Goal: Transaction & Acquisition: Obtain resource

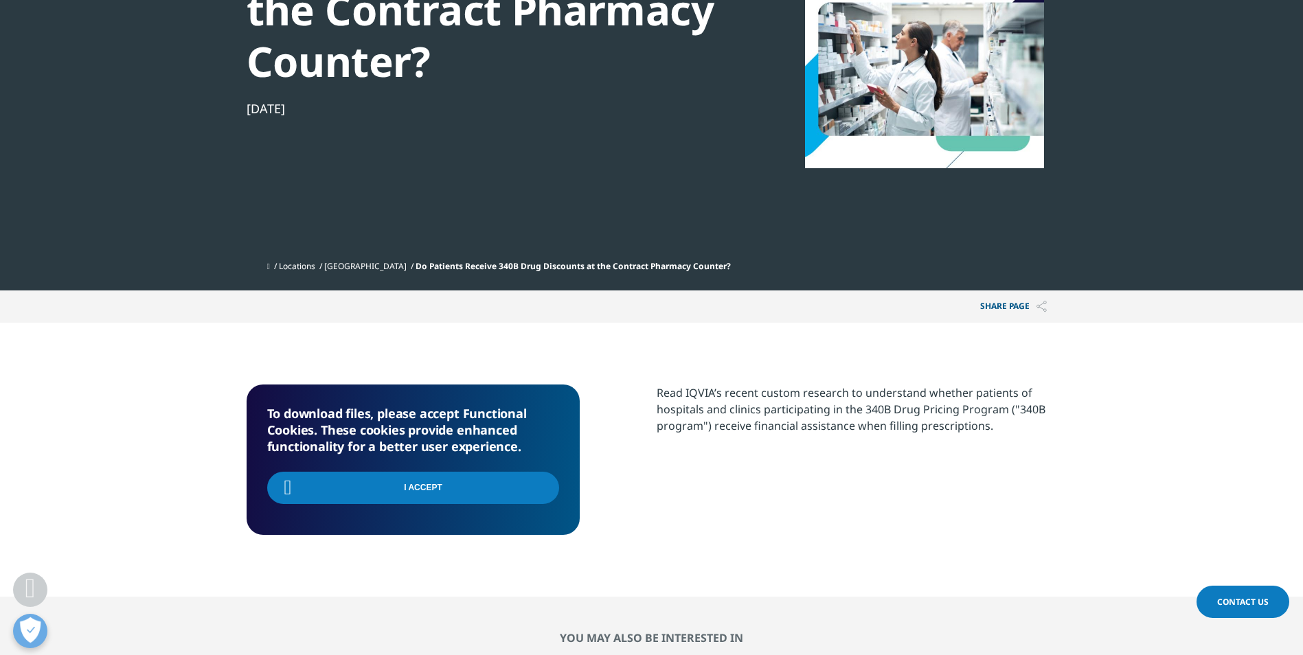
scroll to position [150, 811]
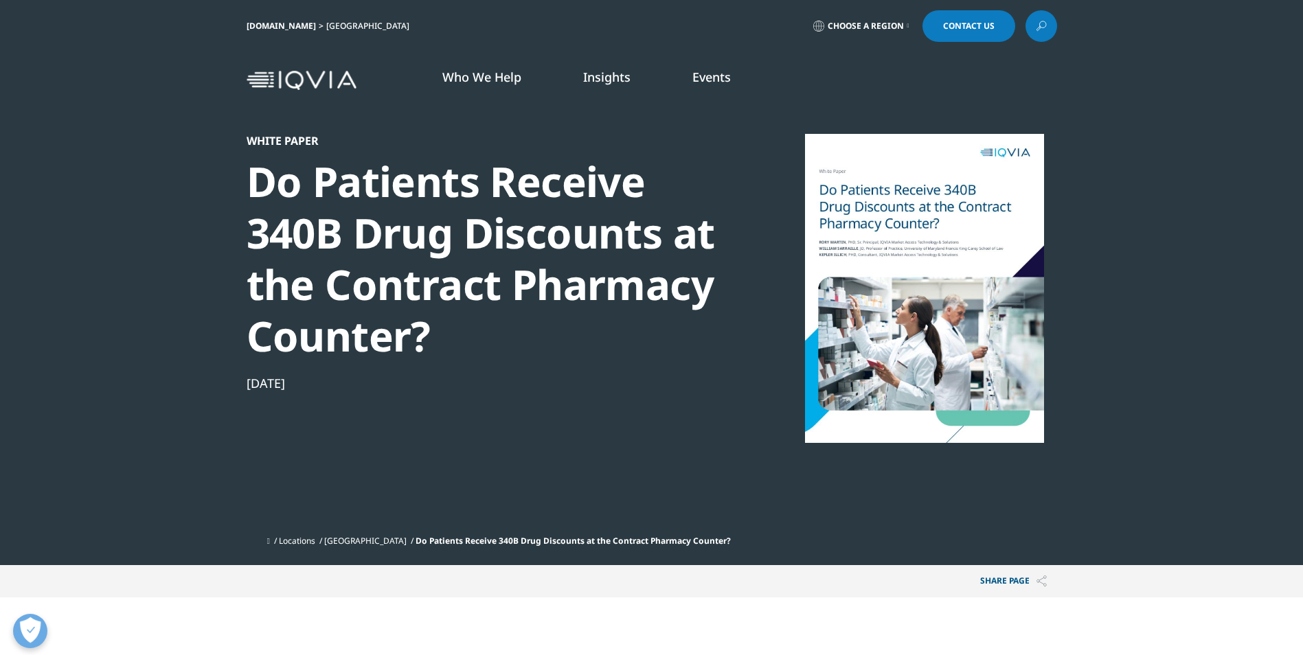
click at [924, 240] on div at bounding box center [924, 288] width 265 height 309
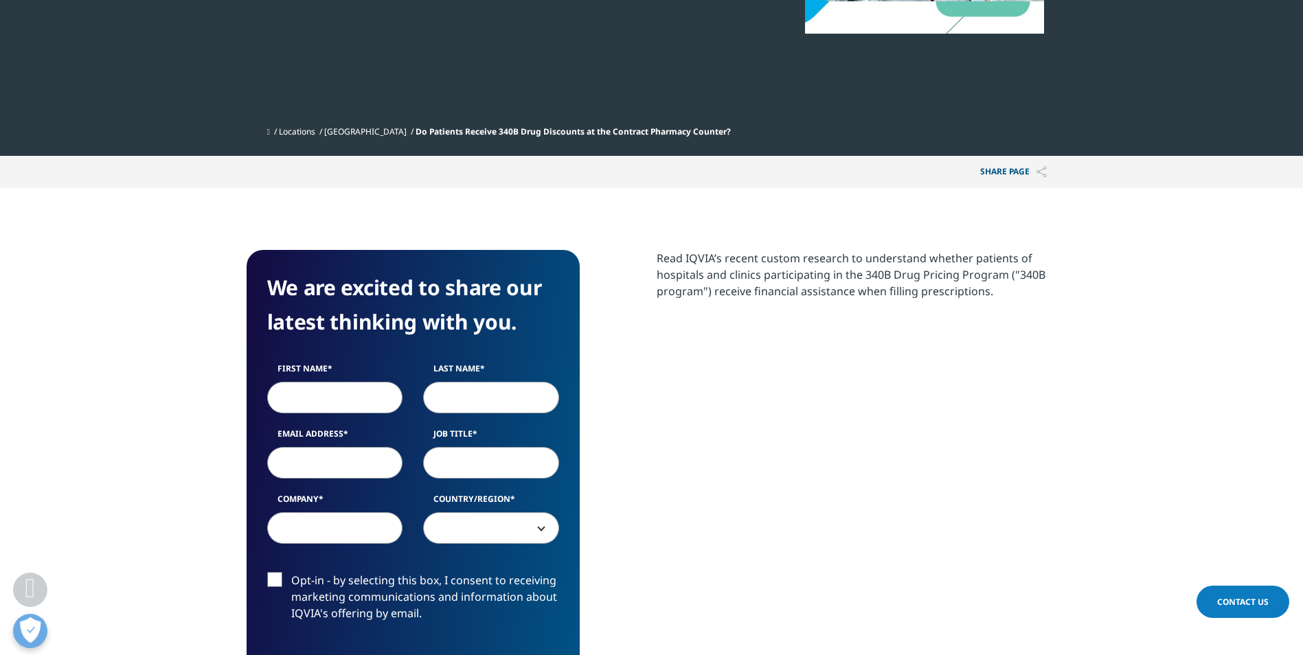
scroll to position [481, 0]
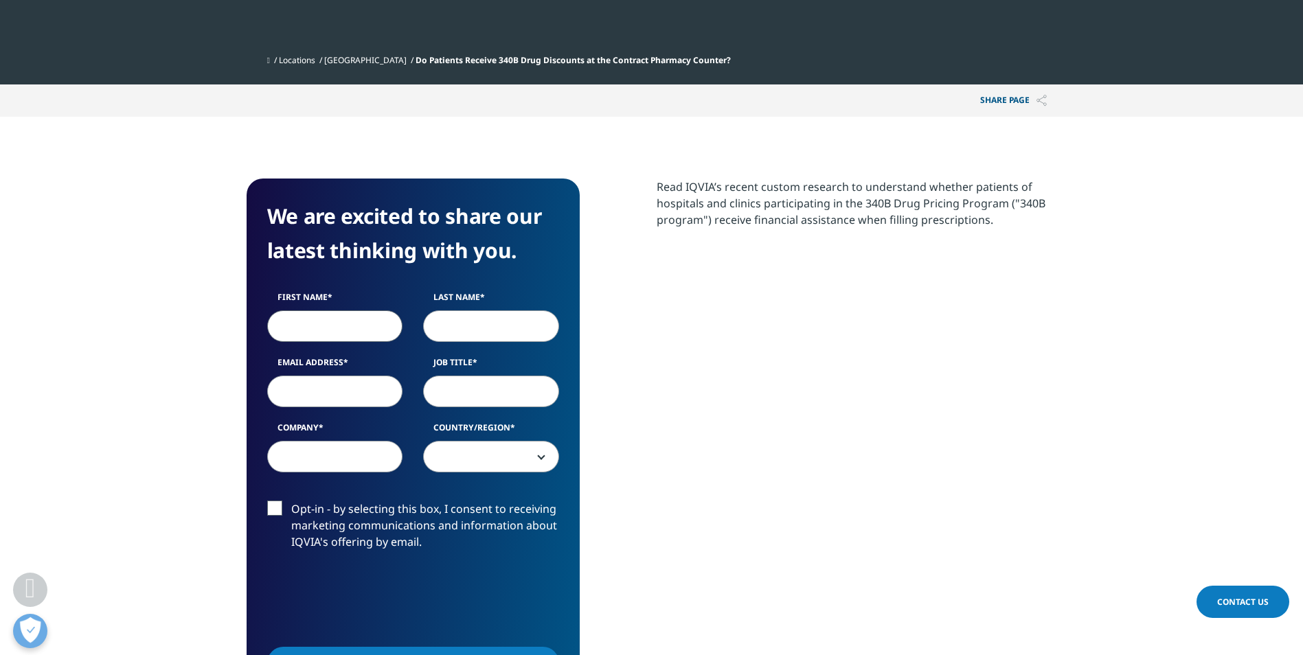
click at [368, 325] on input "First Name" at bounding box center [335, 327] width 136 height 32
type input "angela"
type input "aksdal"
type input "angela.aksdal@sandoz.com"
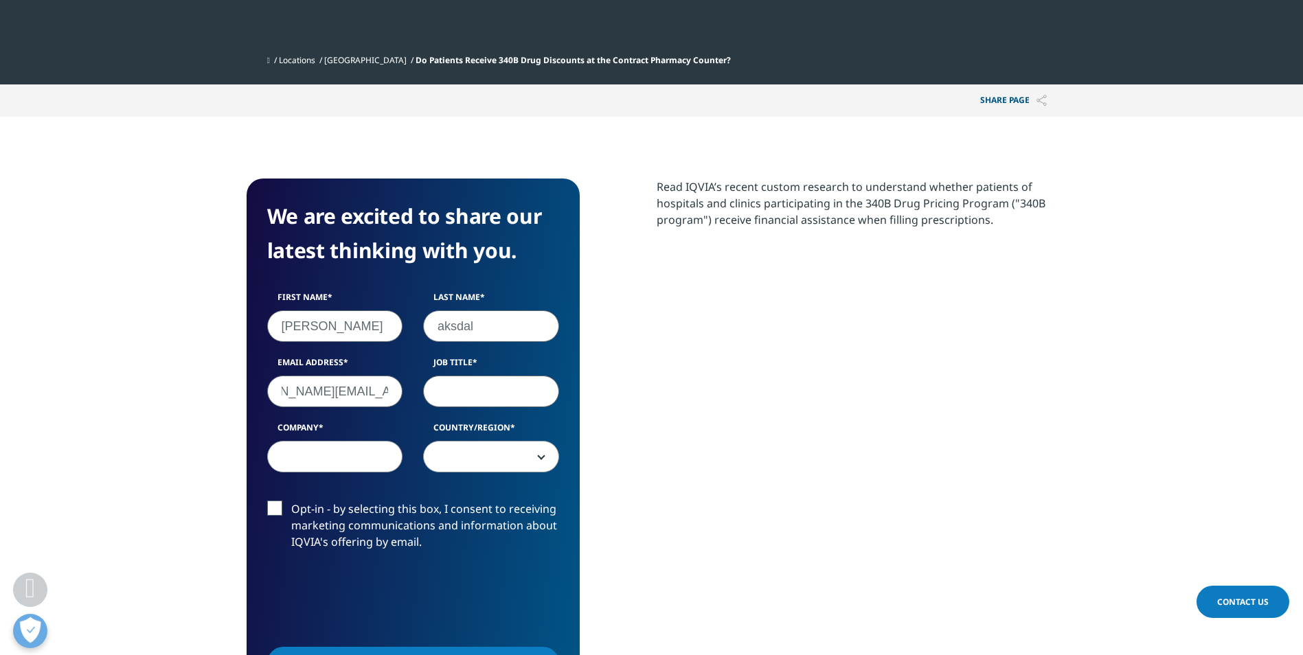
scroll to position [0, 0]
type input "ps"
type input "sandoz"
click at [532, 460] on span at bounding box center [491, 458] width 135 height 32
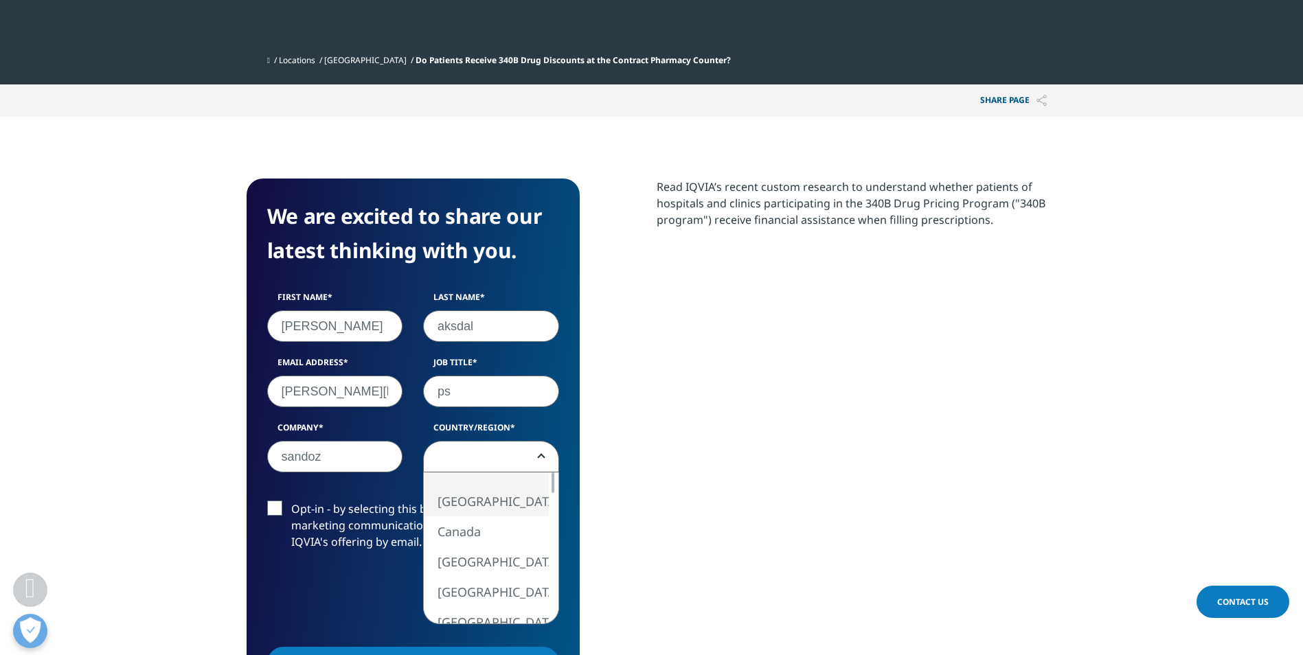
select select "[GEOGRAPHIC_DATA]"
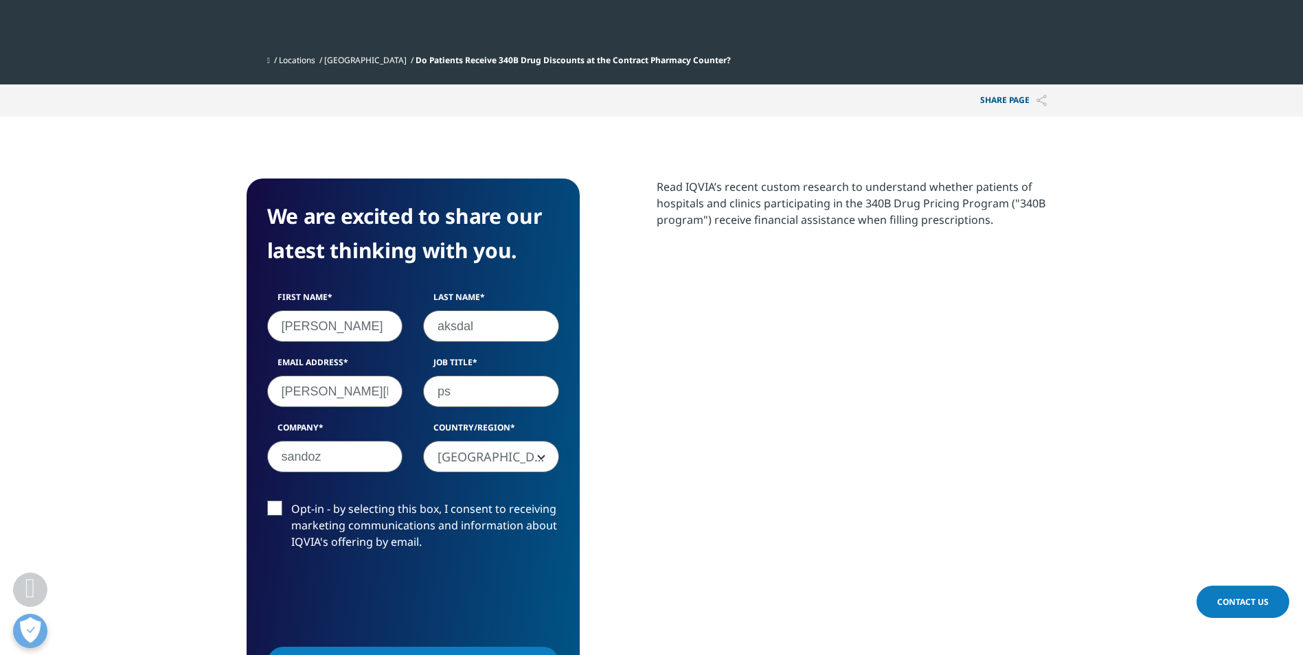
click at [279, 506] on label "Opt-in - by selecting this box, I consent to receiving marketing communications…" at bounding box center [413, 529] width 292 height 57
click at [291, 501] on input "Opt-in - by selecting this box, I consent to receiving marketing communications…" at bounding box center [291, 501] width 0 height 0
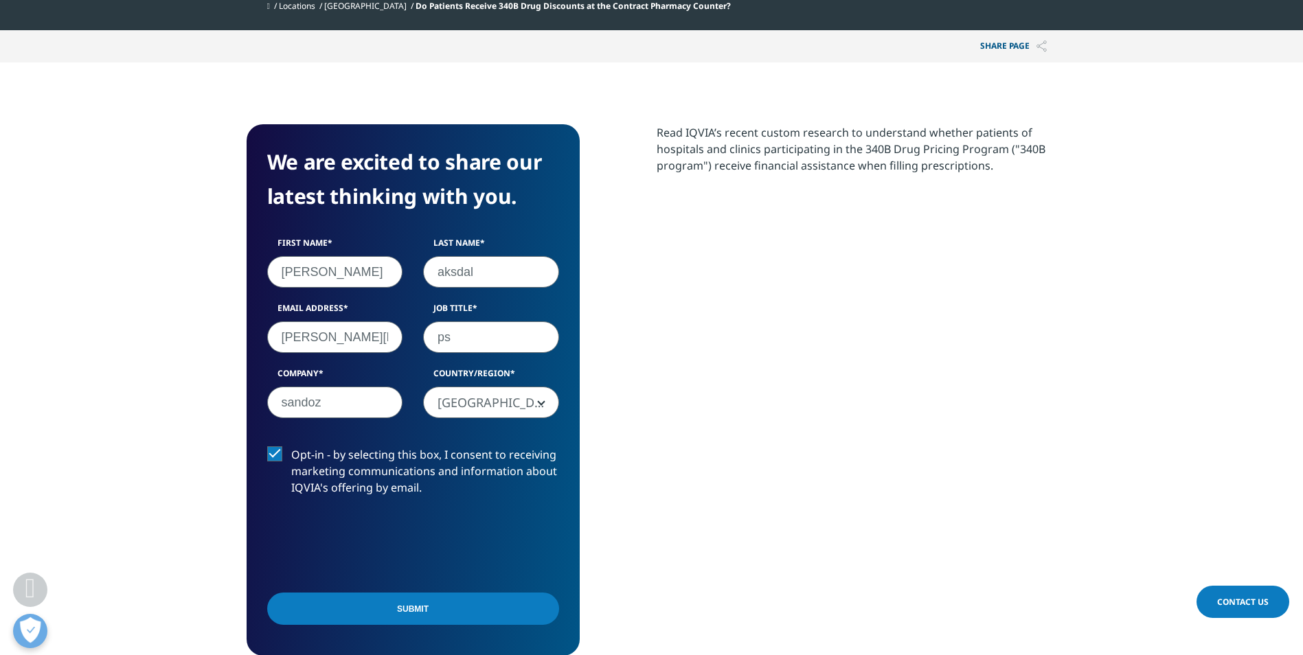
scroll to position [618, 0]
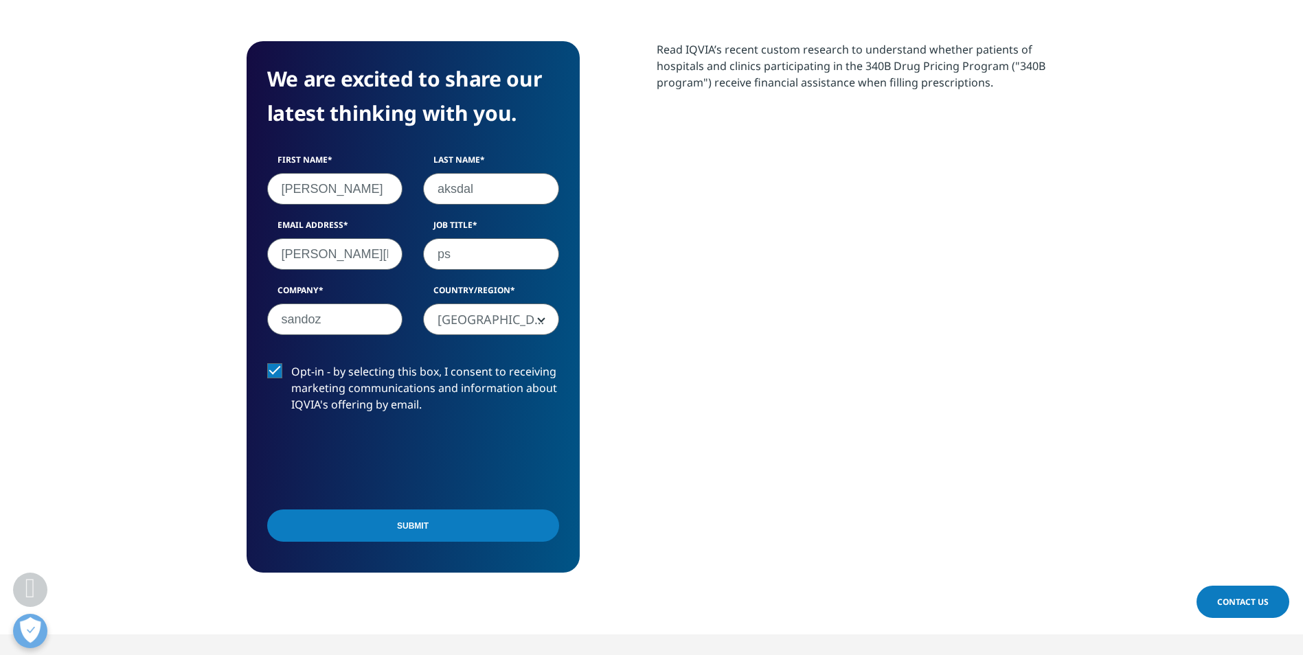
click at [412, 537] on input "Submit" at bounding box center [413, 526] width 292 height 32
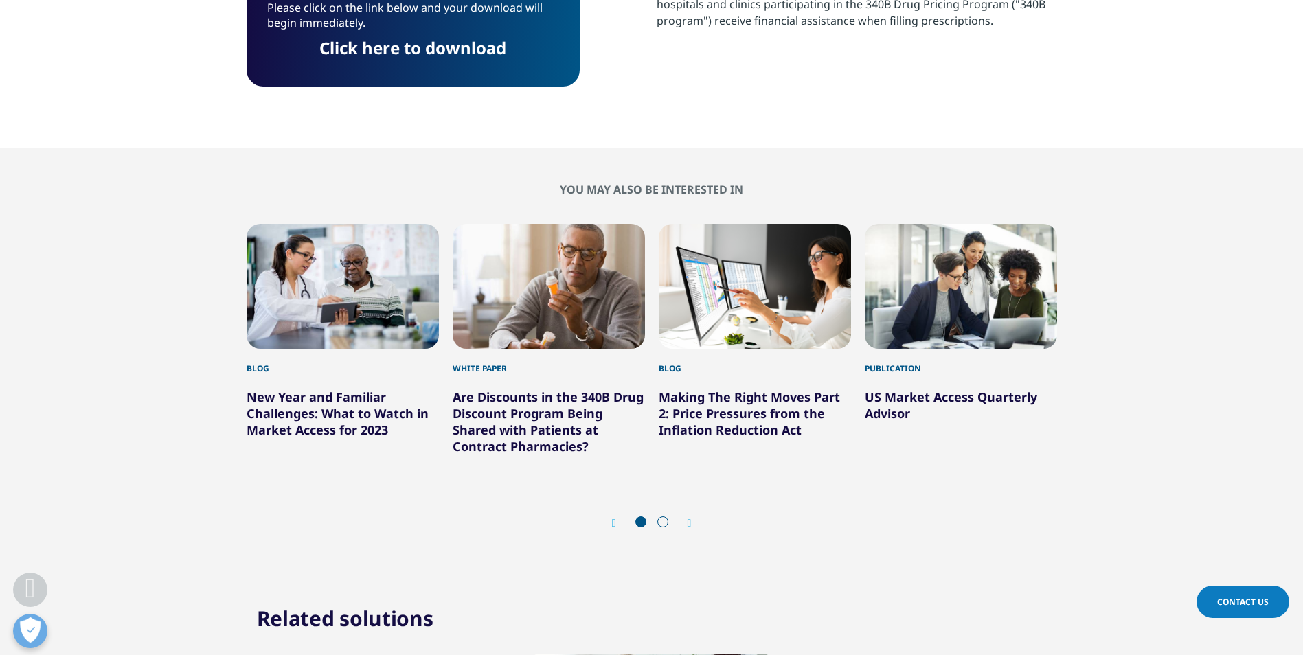
scroll to position [107, 811]
click at [519, 432] on link "Are Discounts in the 340B Drug Discount Program Being Shared with Patients at C…" at bounding box center [548, 422] width 191 height 66
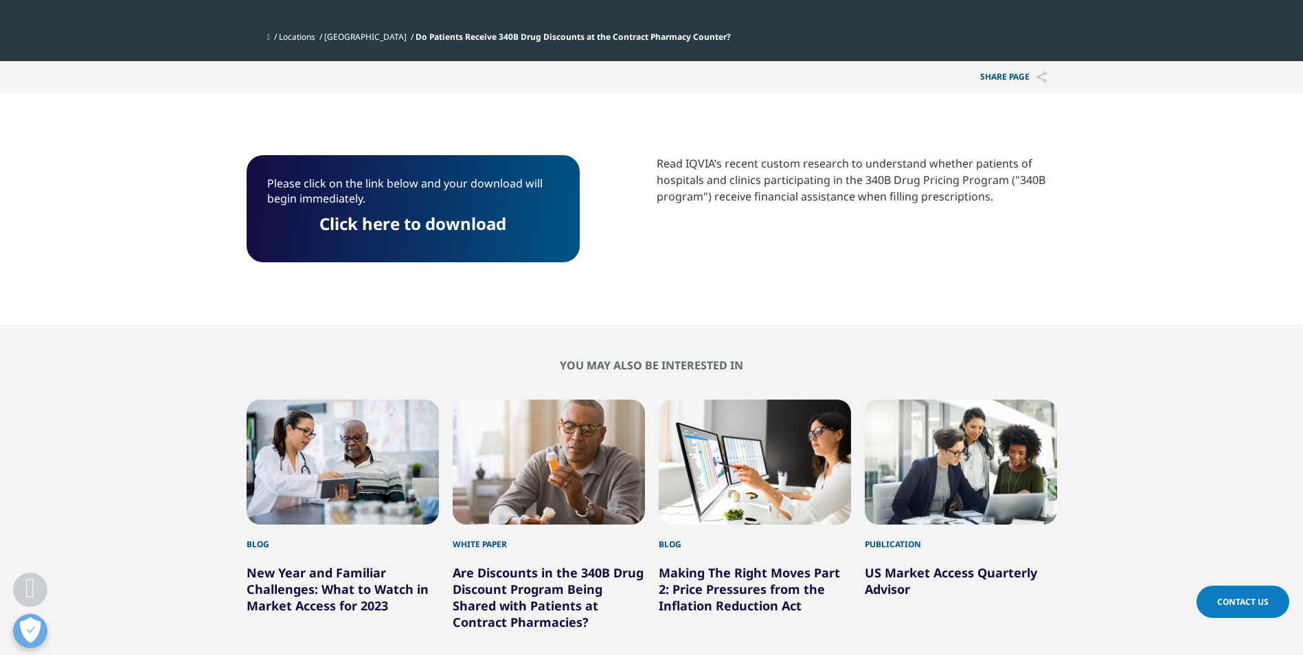
scroll to position [268, 0]
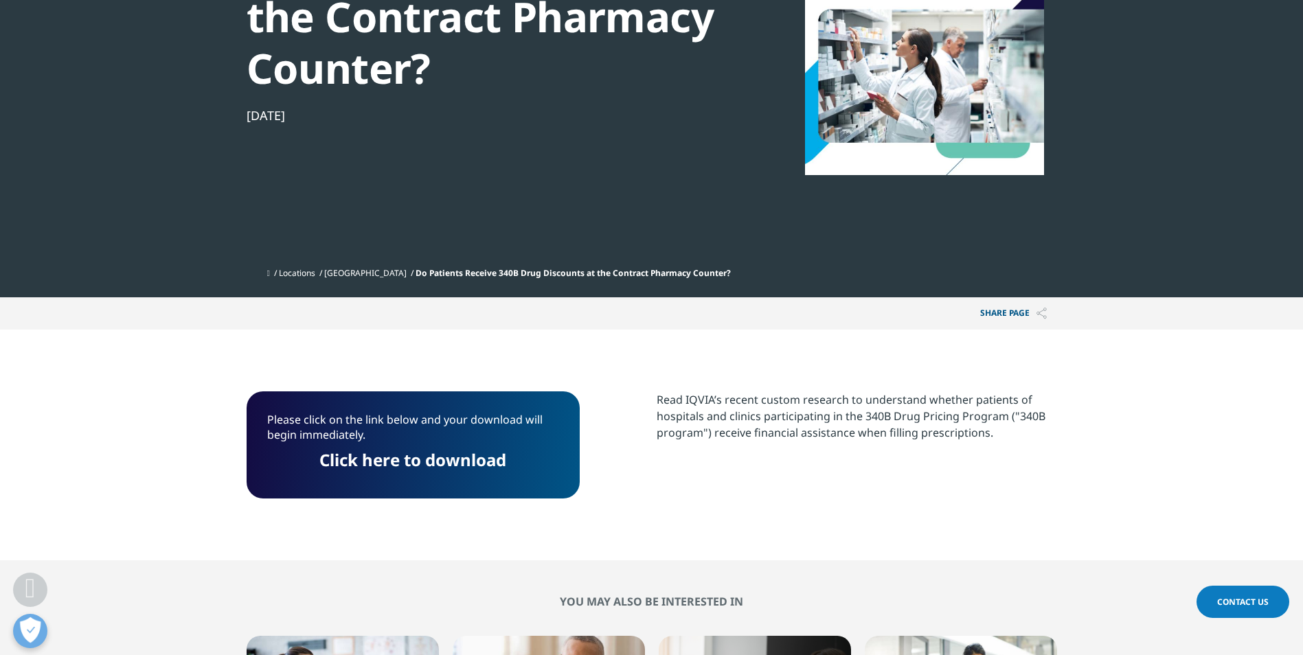
click at [472, 447] on p "Please click on the link below and your download will begin immediately." at bounding box center [413, 432] width 292 height 41
click at [483, 462] on link "Click here to download" at bounding box center [412, 460] width 187 height 23
